Goal: Find specific page/section: Find specific page/section

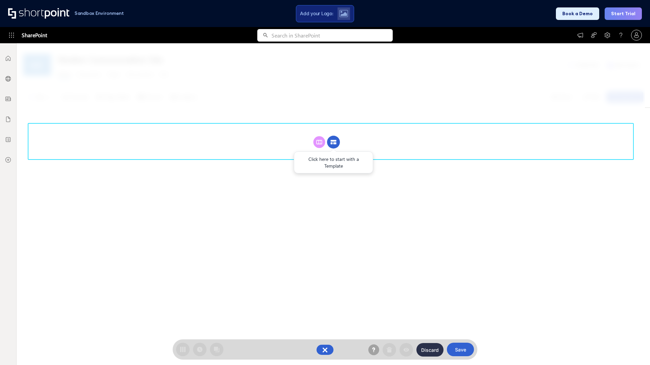
click at [333, 142] on circle at bounding box center [333, 142] width 13 height 13
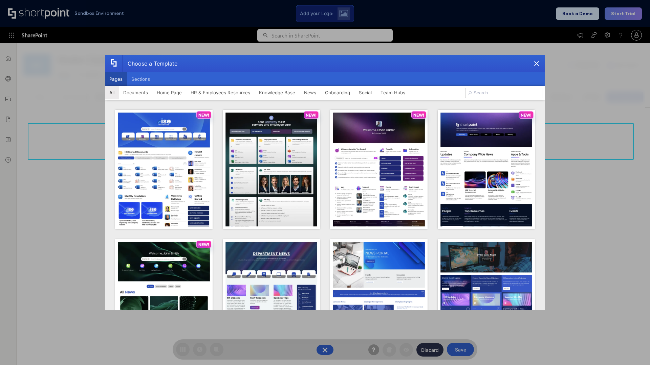
click at [116, 79] on button "Pages" at bounding box center [116, 79] width 22 height 14
type input "Knowledge Portal 5"
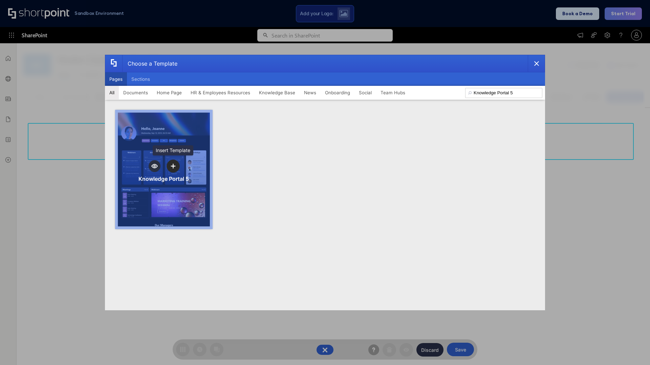
click at [173, 166] on icon "template selector" at bounding box center [173, 166] width 5 height 5
